Goal: Navigation & Orientation: Find specific page/section

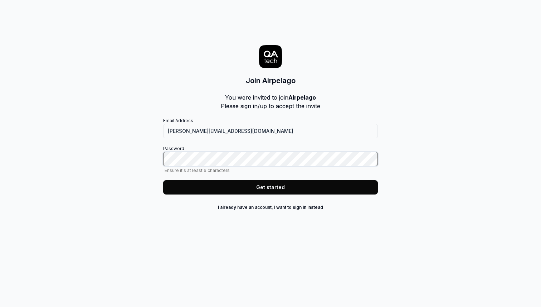
click at [0, 306] on com-1password-button at bounding box center [0, 307] width 0 height 0
click at [251, 183] on button "Get started" at bounding box center [270, 187] width 215 height 14
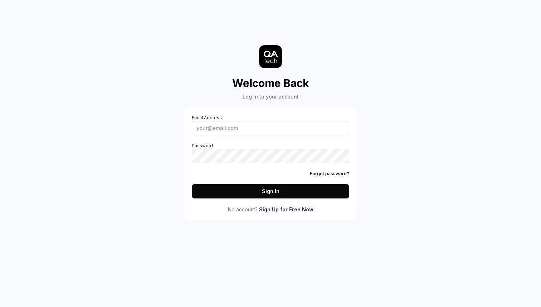
click at [214, 148] on label "Password" at bounding box center [270, 152] width 157 height 21
type input "[PERSON_NAME][EMAIL_ADDRESS][DOMAIN_NAME]"
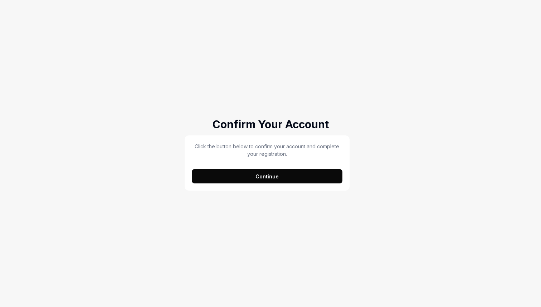
click at [280, 180] on button "Continue" at bounding box center [267, 176] width 151 height 14
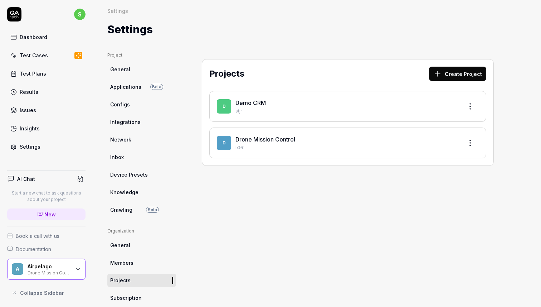
click at [261, 206] on div "Projects Create Project D Demo CRM stjr D Drone Mission Control Ix9r" at bounding box center [348, 231] width 321 height 358
click at [262, 139] on link "Drone Mission Control" at bounding box center [266, 139] width 60 height 7
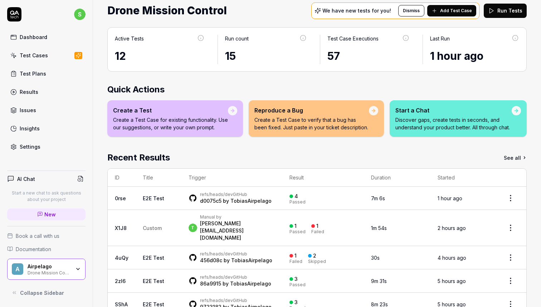
scroll to position [29, 0]
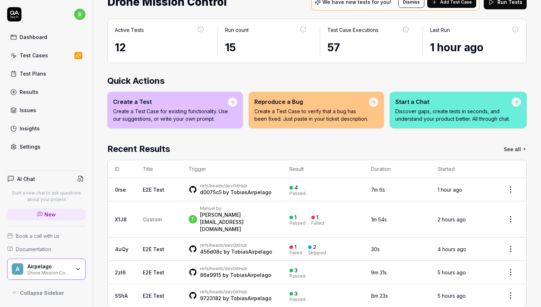
click at [237, 192] on link "TobiasAirpelago" at bounding box center [251, 192] width 41 height 6
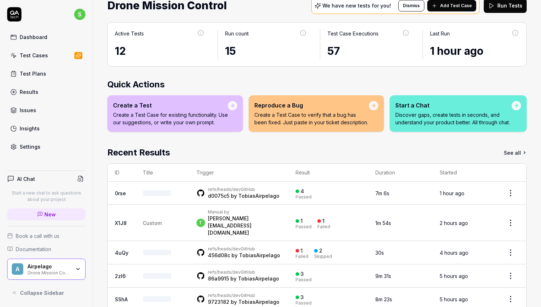
scroll to position [29, 0]
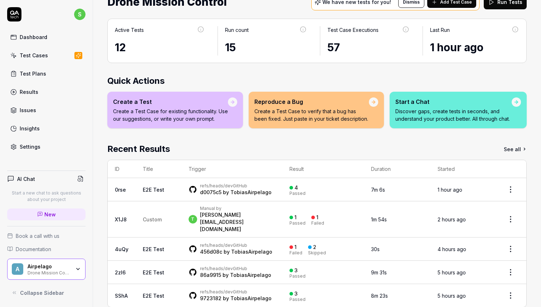
click at [147, 189] on link "E2E Test" at bounding box center [153, 189] width 21 height 6
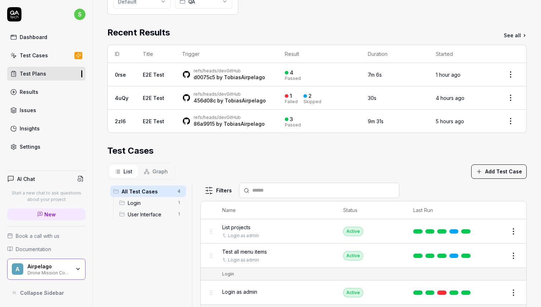
scroll to position [184, 0]
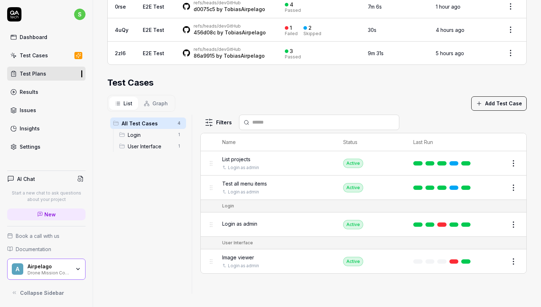
click at [240, 157] on span "List projects" at bounding box center [236, 159] width 28 height 8
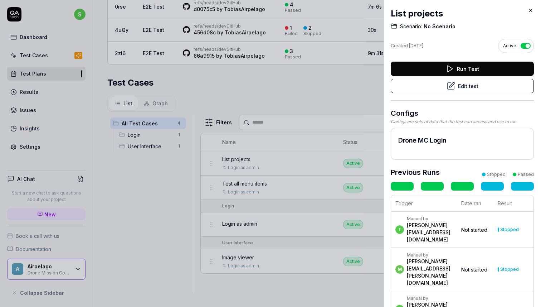
click at [295, 85] on div at bounding box center [270, 153] width 541 height 307
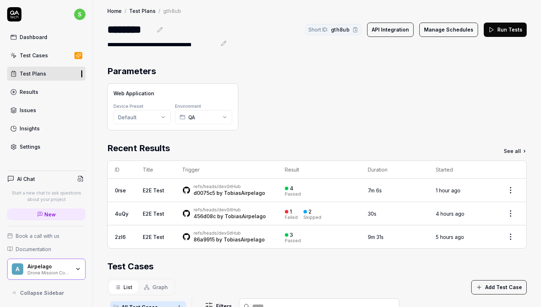
click at [43, 93] on link "Results" at bounding box center [46, 92] width 78 height 14
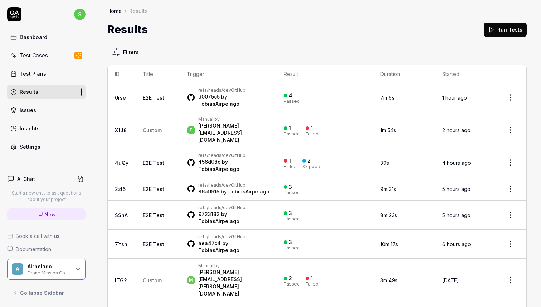
click at [33, 107] on div "Issues" at bounding box center [28, 110] width 16 height 8
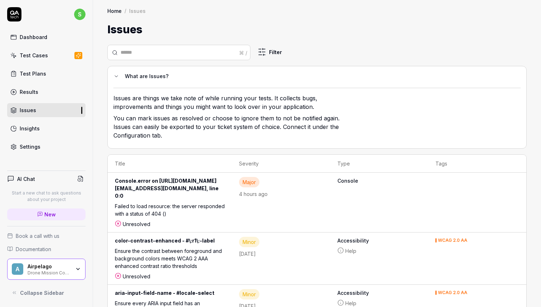
click at [30, 144] on div "Settings" at bounding box center [30, 147] width 21 height 8
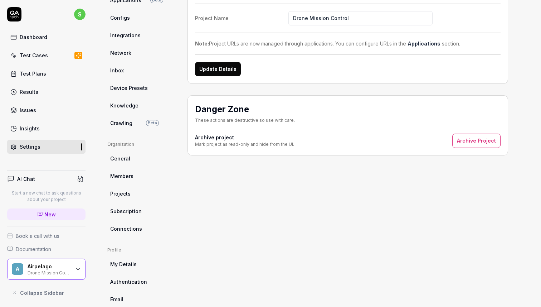
scroll to position [96, 0]
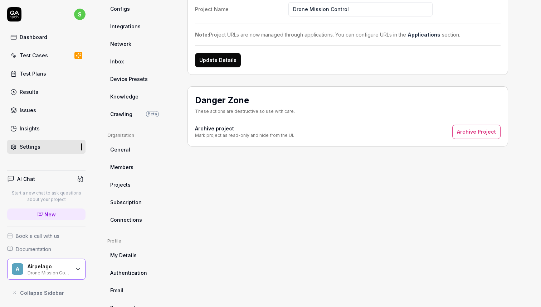
click at [127, 156] on ul "Organization General Members Projects Subscription Connections" at bounding box center [141, 179] width 69 height 94
click at [124, 150] on span "General" at bounding box center [120, 150] width 20 height 8
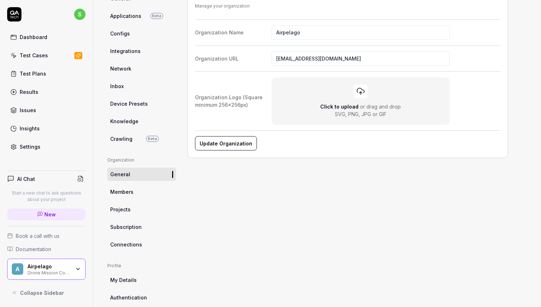
scroll to position [73, 0]
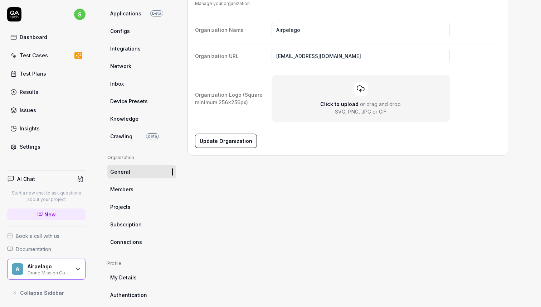
click at [126, 184] on link "Members" at bounding box center [141, 189] width 69 height 13
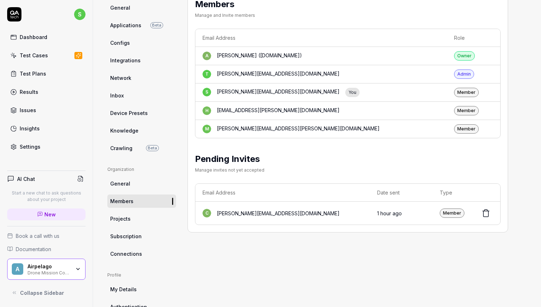
scroll to position [62, 0]
click at [139, 112] on span "Device Presets" at bounding box center [129, 112] width 38 height 8
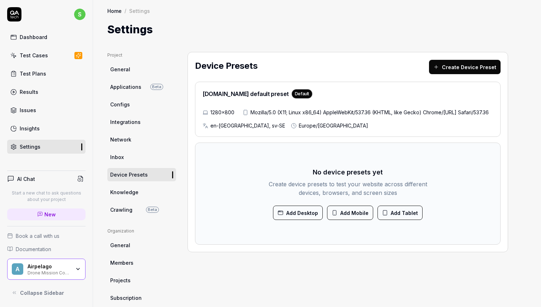
click at [127, 120] on span "Integrations" at bounding box center [125, 122] width 30 height 8
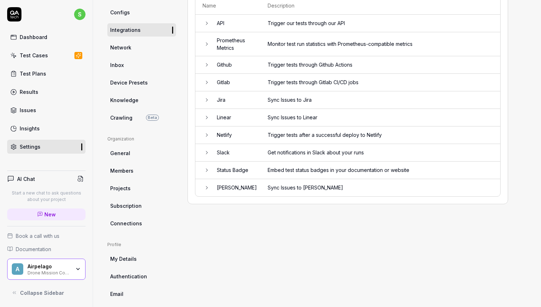
scroll to position [117, 0]
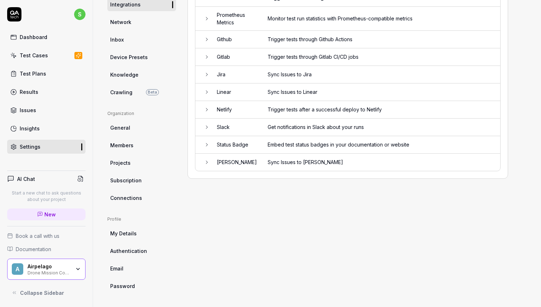
click at [127, 237] on link "My Details" at bounding box center [141, 233] width 69 height 13
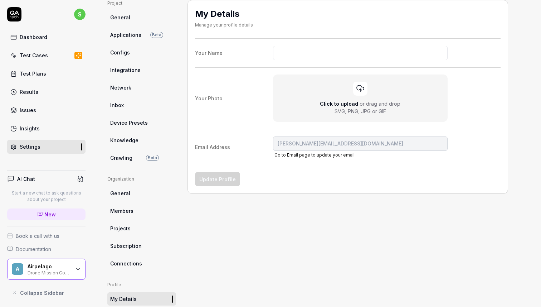
scroll to position [117, 0]
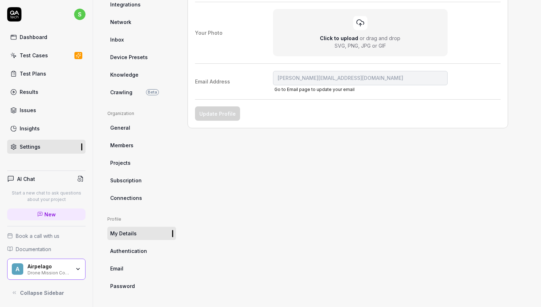
click at [119, 268] on span "Email" at bounding box center [116, 269] width 13 height 8
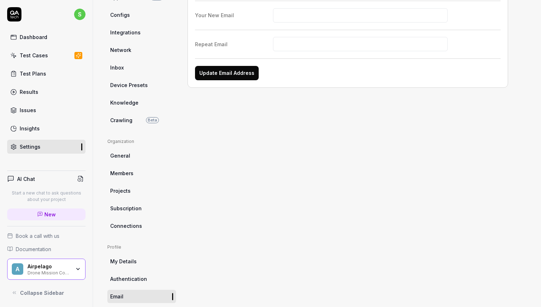
scroll to position [117, 0]
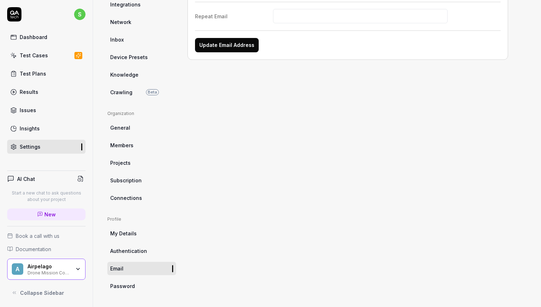
click at [119, 282] on span "Password" at bounding box center [122, 286] width 25 height 8
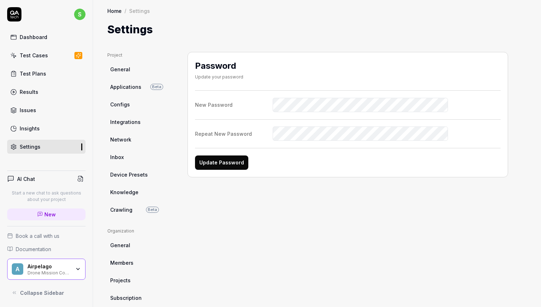
click at [34, 197] on p "Start a new chat to ask questions about your project" at bounding box center [46, 196] width 78 height 13
click at [42, 40] on div "Dashboard" at bounding box center [34, 37] width 28 height 8
